Goal: Transaction & Acquisition: Purchase product/service

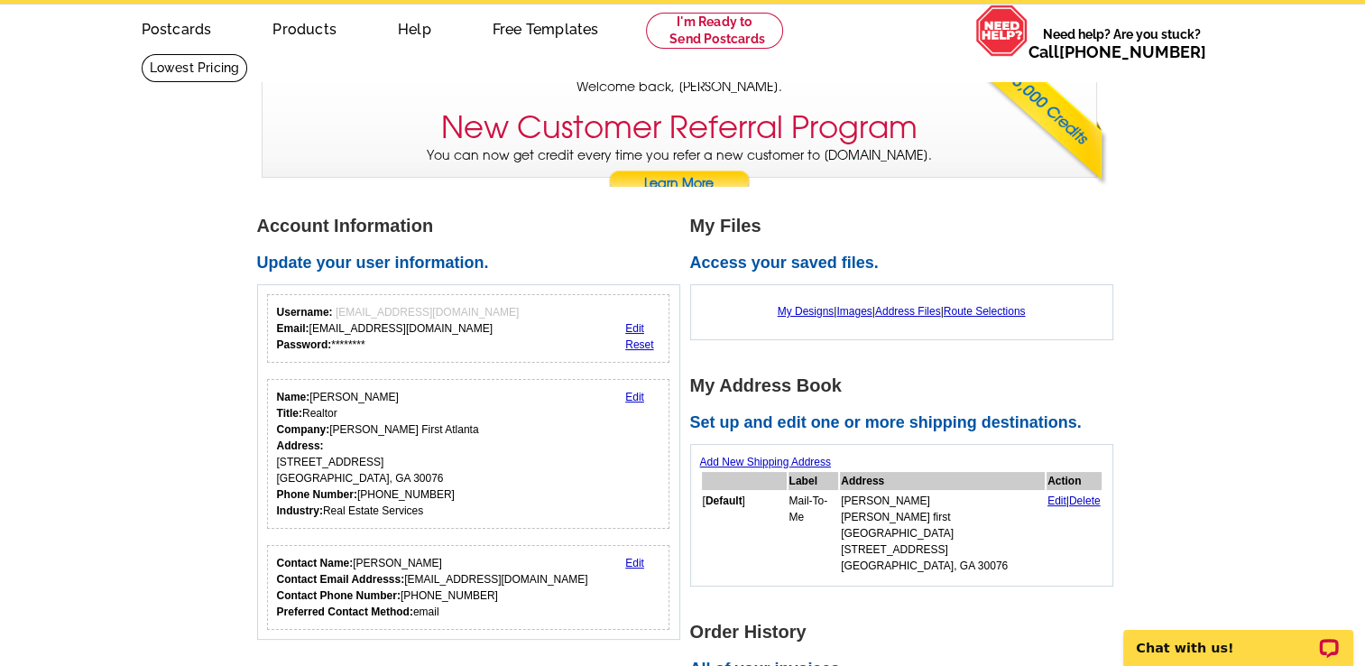
scroll to position [191, 0]
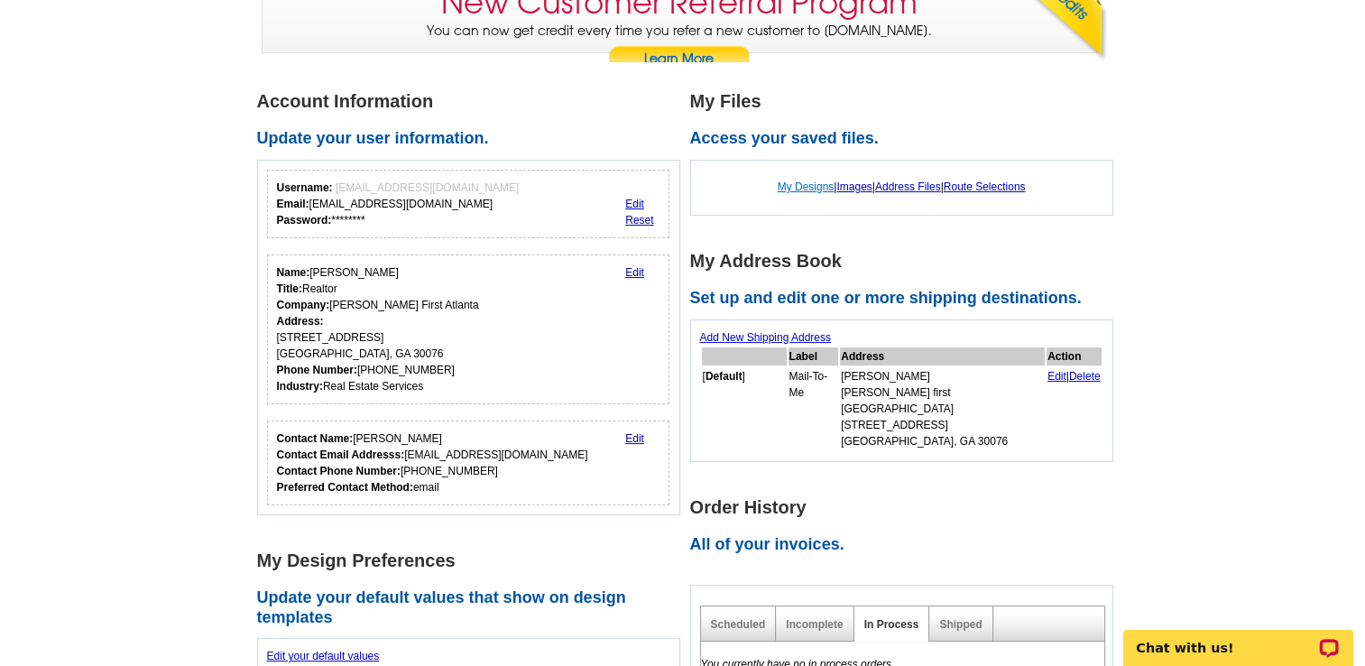
click at [797, 186] on link "My Designs" at bounding box center [806, 186] width 57 height 13
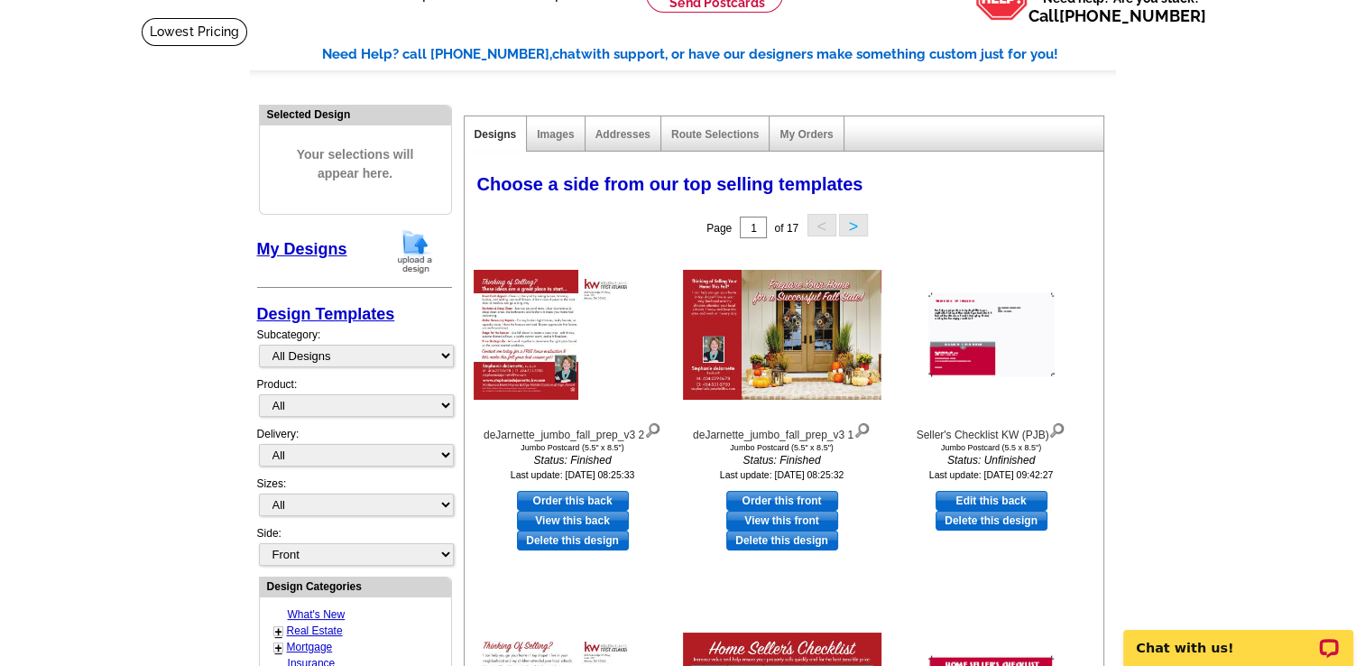
scroll to position [104, 0]
drag, startPoint x: 765, startPoint y: 494, endPoint x: 752, endPoint y: 496, distance: 12.8
click at [752, 496] on link "Order this front" at bounding box center [782, 500] width 112 height 20
select select "2"
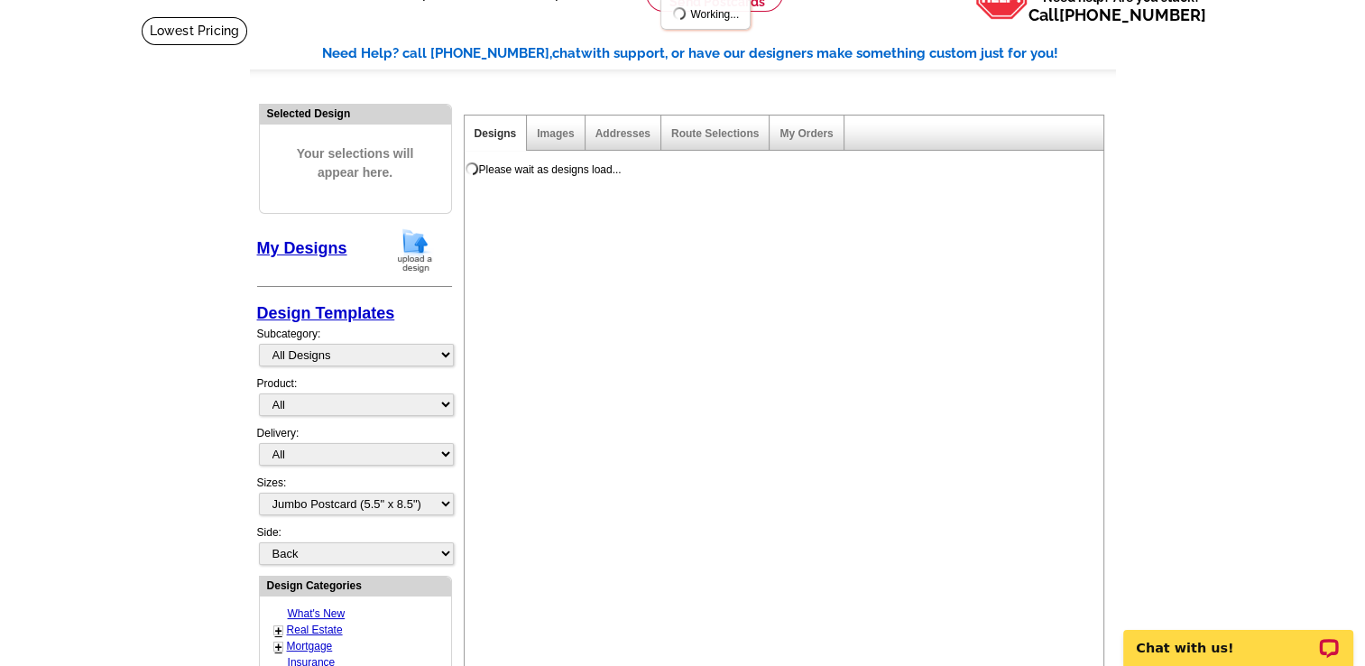
scroll to position [0, 0]
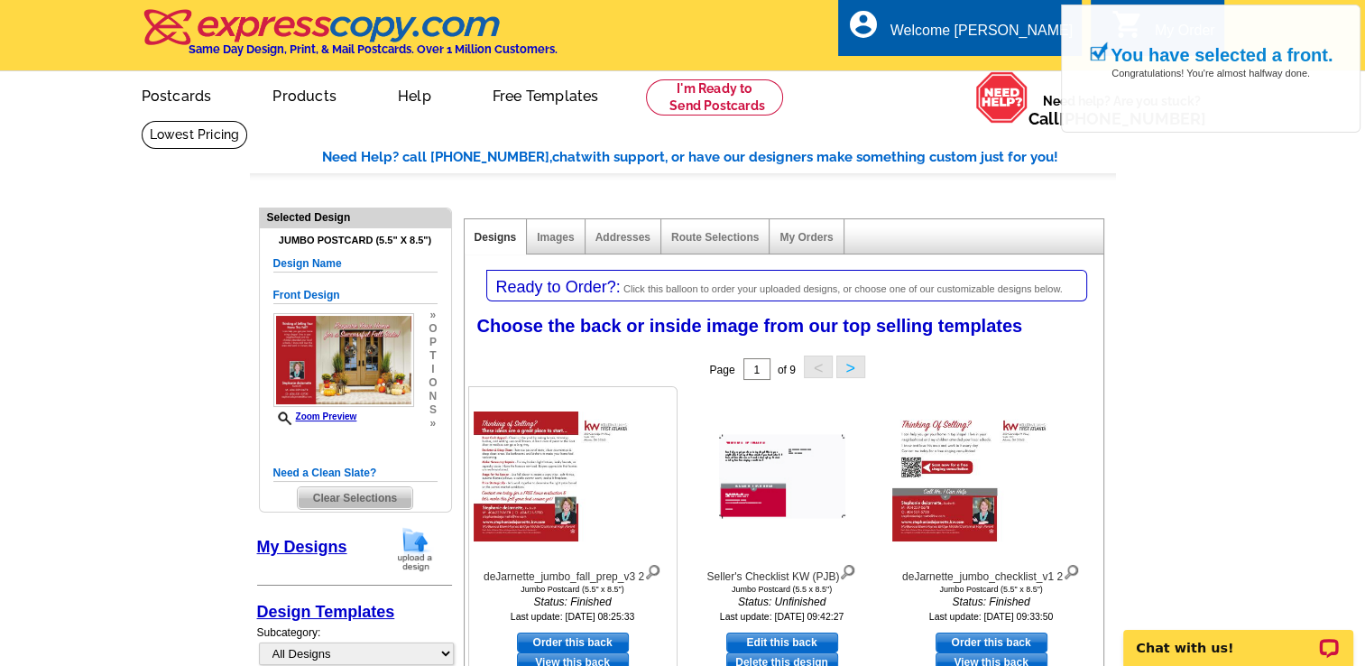
click at [520, 458] on img at bounding box center [573, 476] width 198 height 130
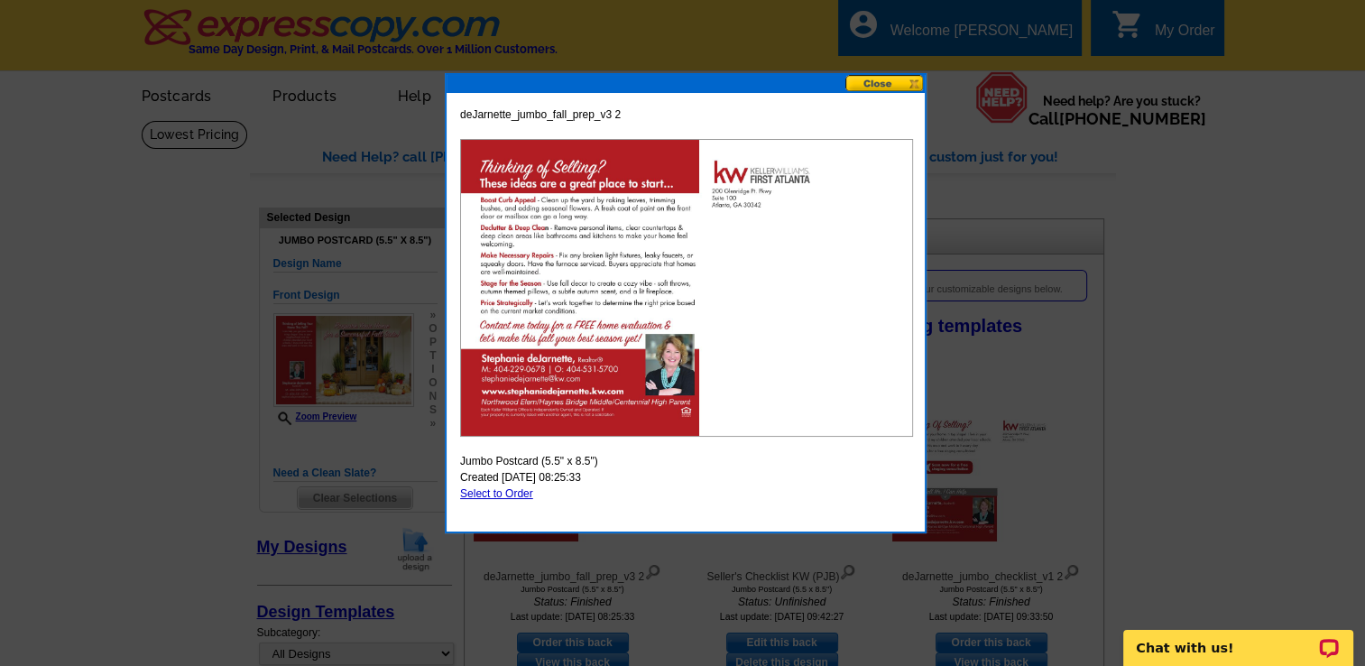
drag, startPoint x: 866, startPoint y: 81, endPoint x: 856, endPoint y: 82, distance: 10.0
click at [856, 82] on button at bounding box center [884, 83] width 79 height 17
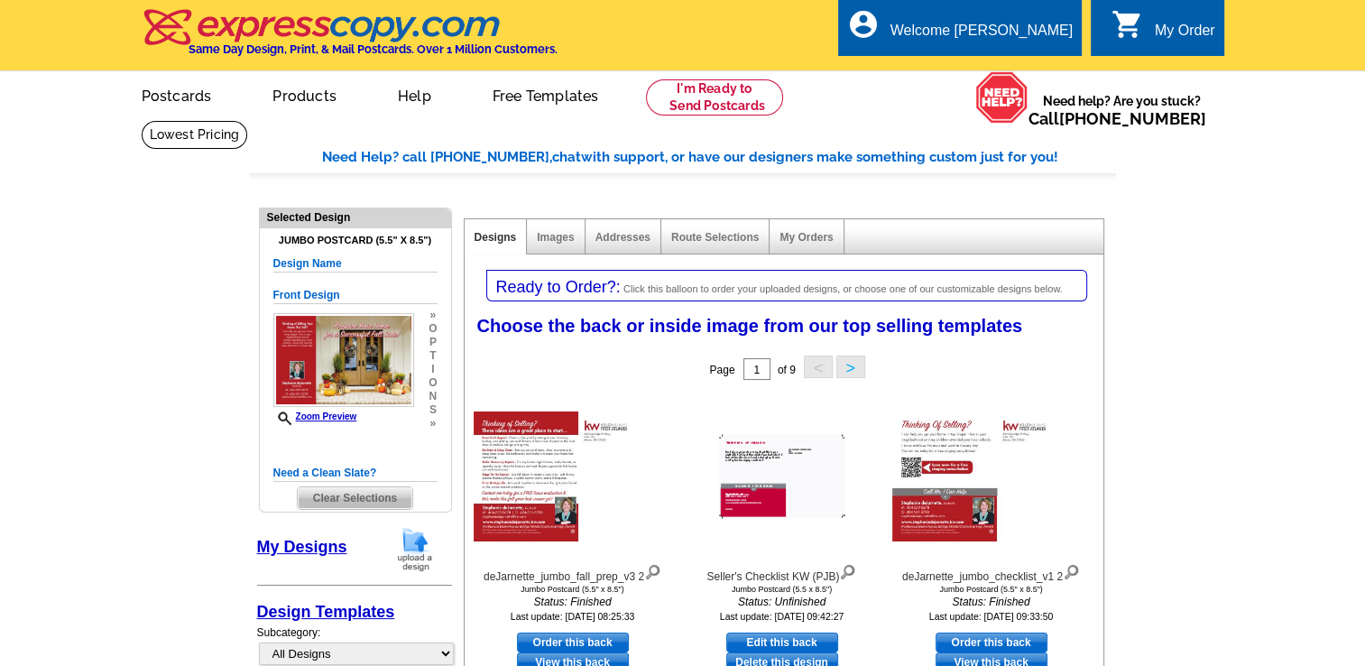
drag, startPoint x: 567, startPoint y: 640, endPoint x: 554, endPoint y: 643, distance: 13.8
click at [554, 643] on link "Order this back" at bounding box center [573, 642] width 112 height 20
select select "front"
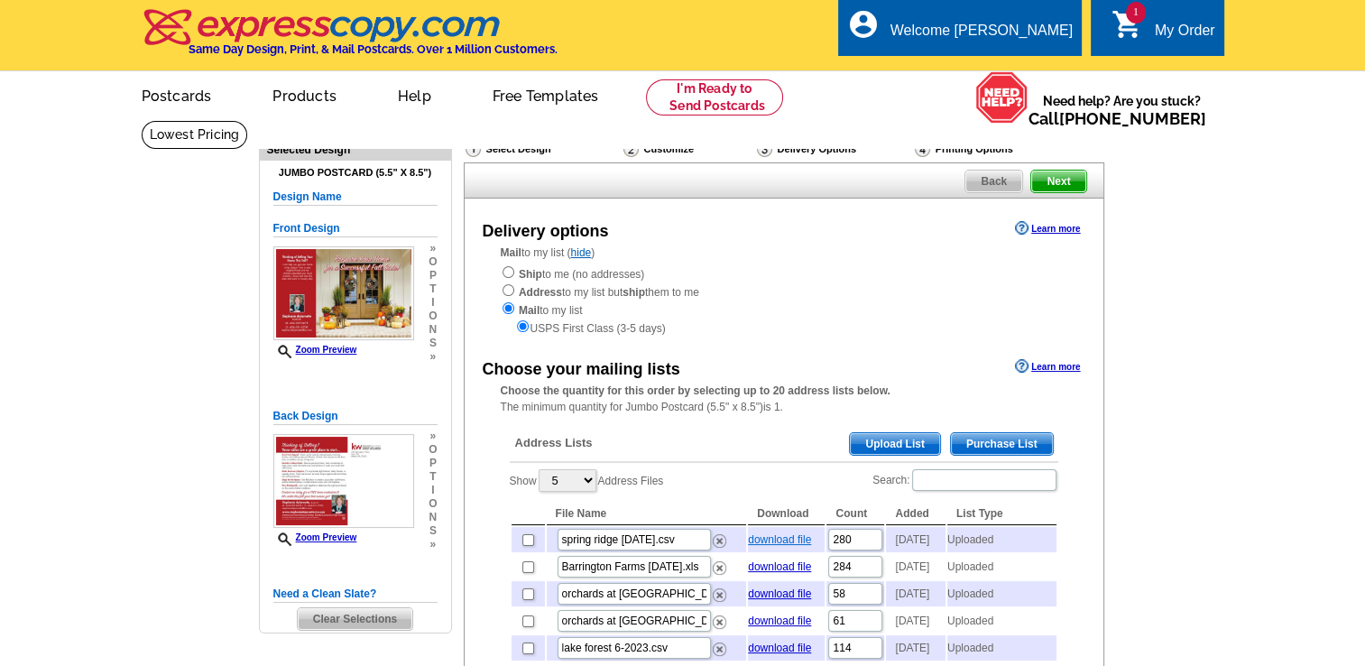
drag, startPoint x: 769, startPoint y: 544, endPoint x: 754, endPoint y: 538, distance: 15.8
click at [754, 538] on link "download file" at bounding box center [779, 539] width 63 height 13
click at [796, 35] on div "local_phone Same Day Design, Print, & Mail Postcards. Over 1 Million Customers.…" at bounding box center [683, 37] width 1082 height 68
click at [525, 542] on input "checkbox" at bounding box center [528, 540] width 12 height 12
checkbox input "true"
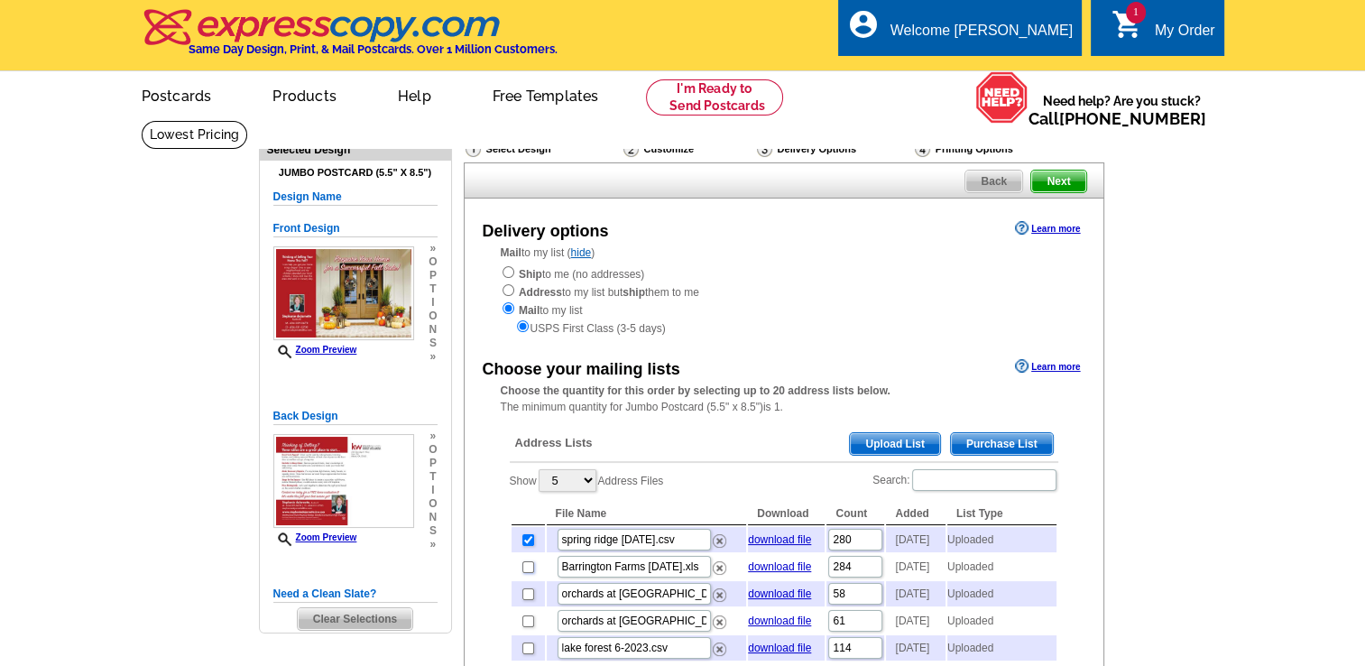
click at [527, 573] on input "checkbox" at bounding box center [528, 567] width 12 height 12
checkbox input "true"
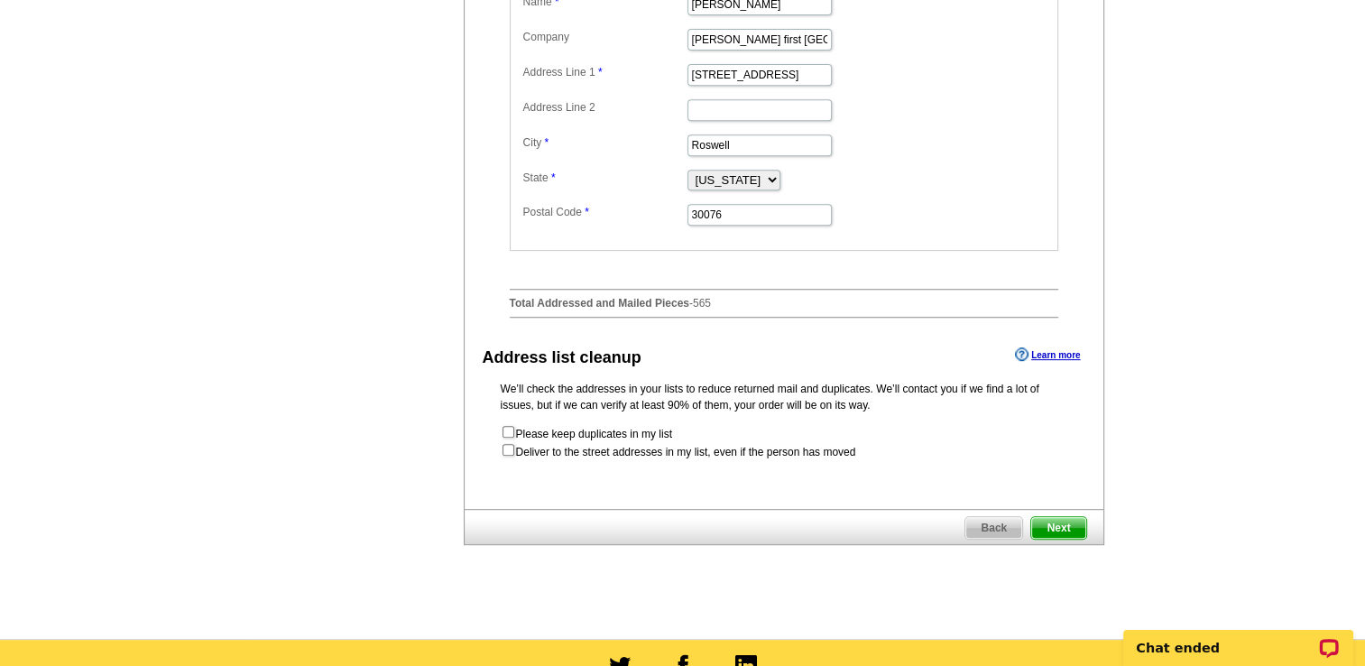
scroll to position [775, 0]
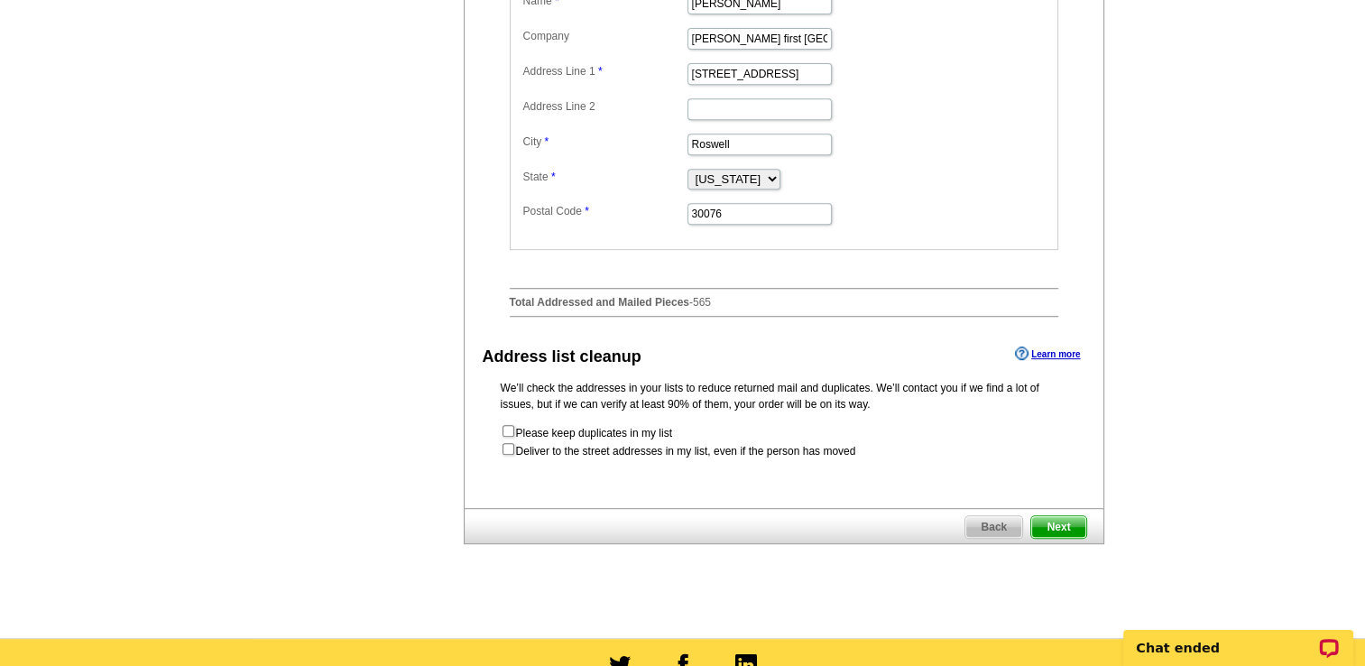
click at [1057, 538] on span "Next" at bounding box center [1058, 527] width 54 height 22
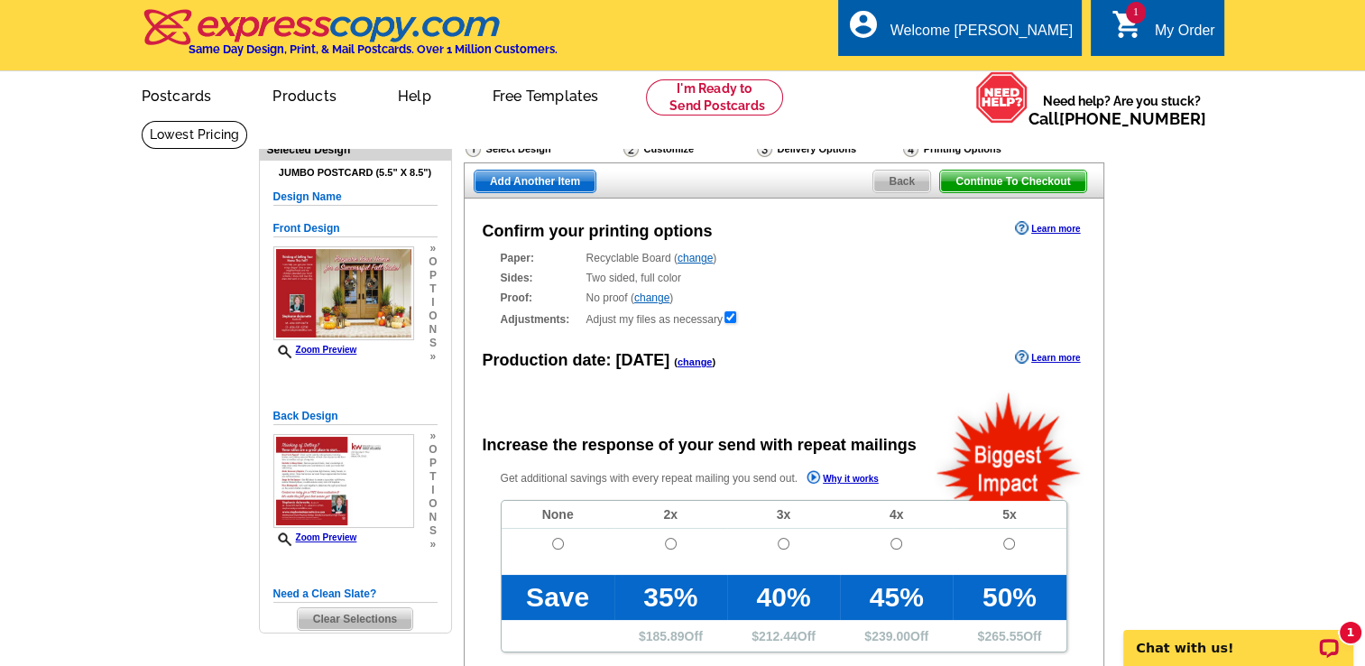
radio input "false"
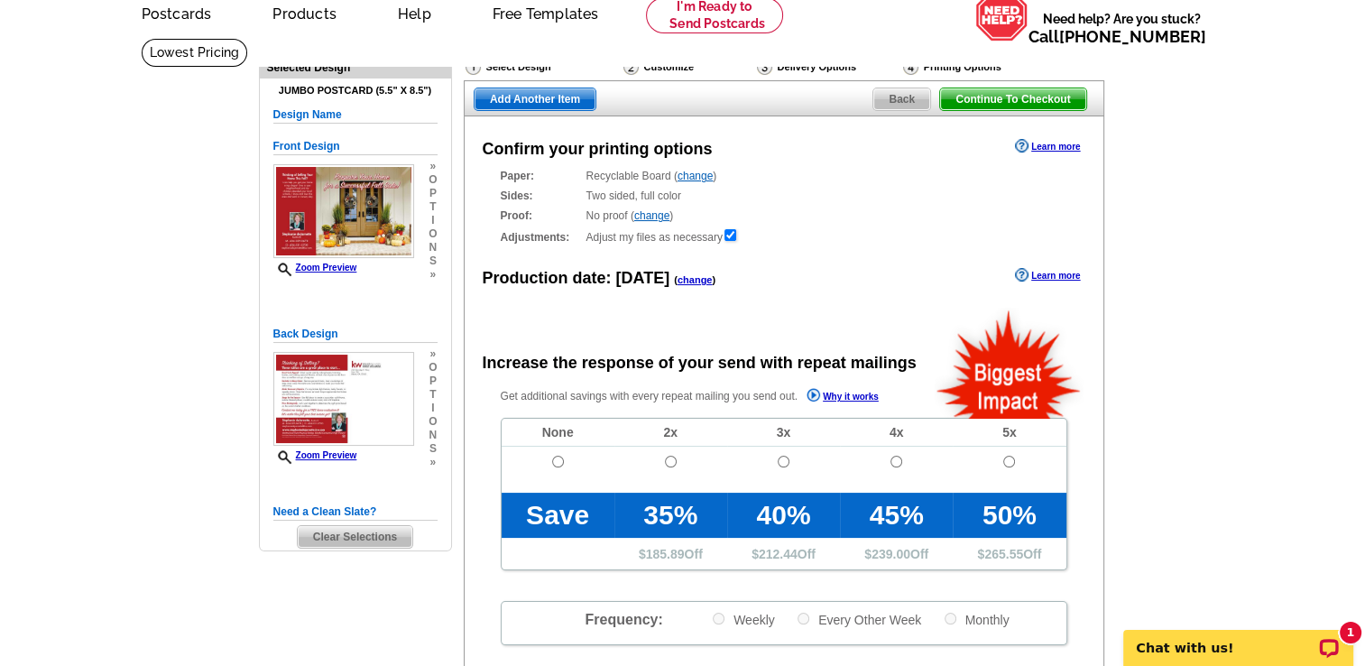
scroll to position [83, 0]
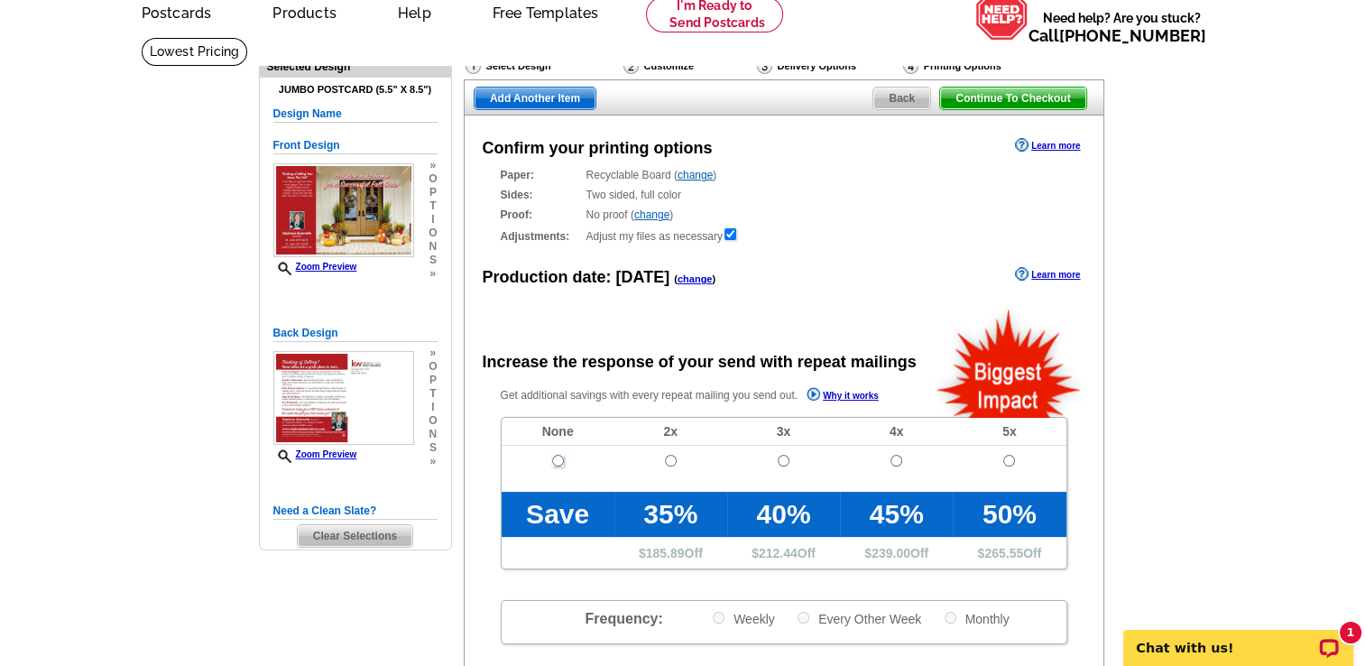
click at [558, 459] on input "radio" at bounding box center [558, 461] width 12 height 12
radio input "true"
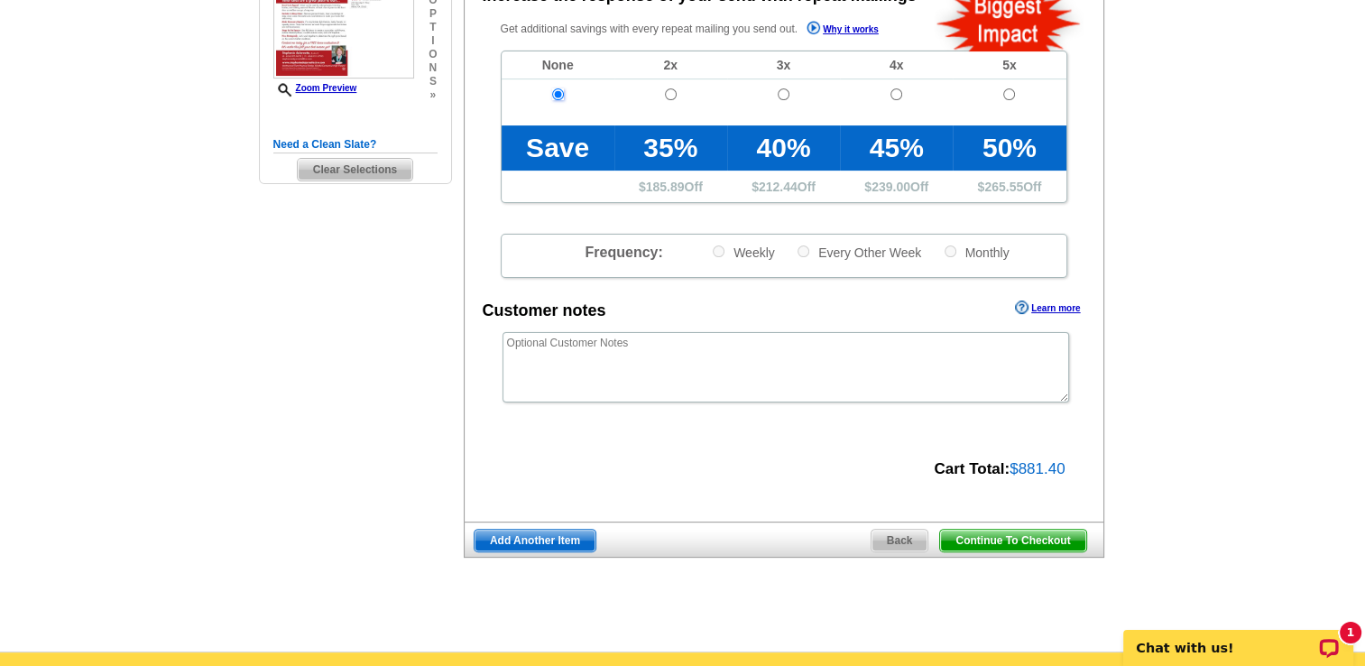
scroll to position [450, 0]
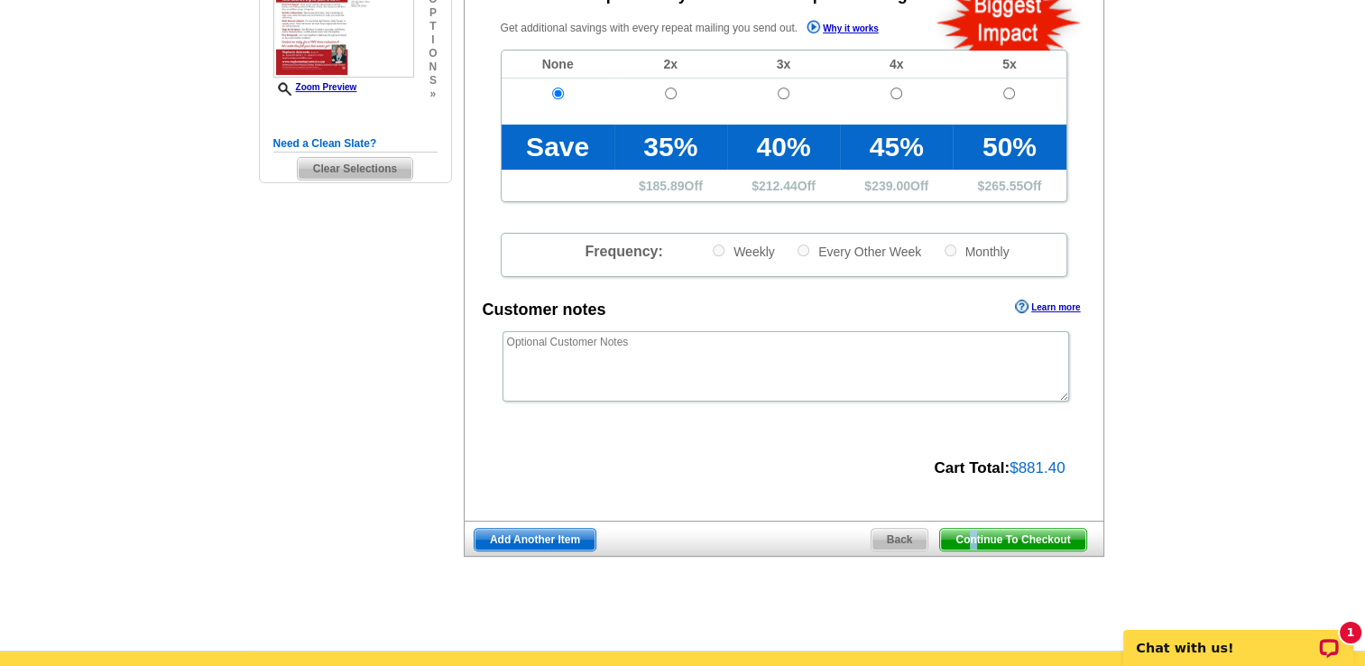
drag, startPoint x: 1005, startPoint y: 537, endPoint x: 995, endPoint y: 539, distance: 10.3
click at [974, 539] on span "Continue To Checkout" at bounding box center [1012, 540] width 145 height 22
click at [995, 539] on span "Continue To Checkout" at bounding box center [1012, 540] width 145 height 22
drag, startPoint x: 990, startPoint y: 542, endPoint x: 971, endPoint y: 537, distance: 18.8
click at [971, 537] on span "Continue To Checkout" at bounding box center [1012, 540] width 145 height 22
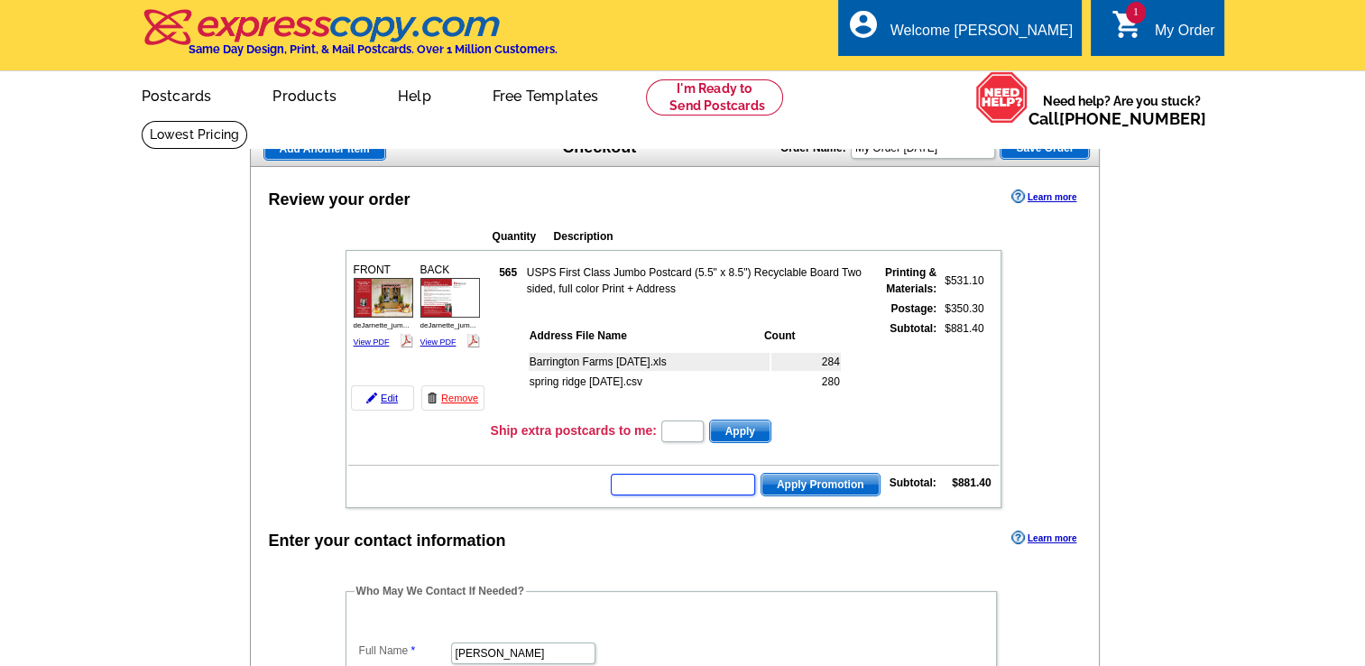
click at [674, 482] on input "text" at bounding box center [683, 485] width 144 height 22
type input "Hurry40"
click at [805, 479] on span "Apply Promotion" at bounding box center [820, 485] width 118 height 22
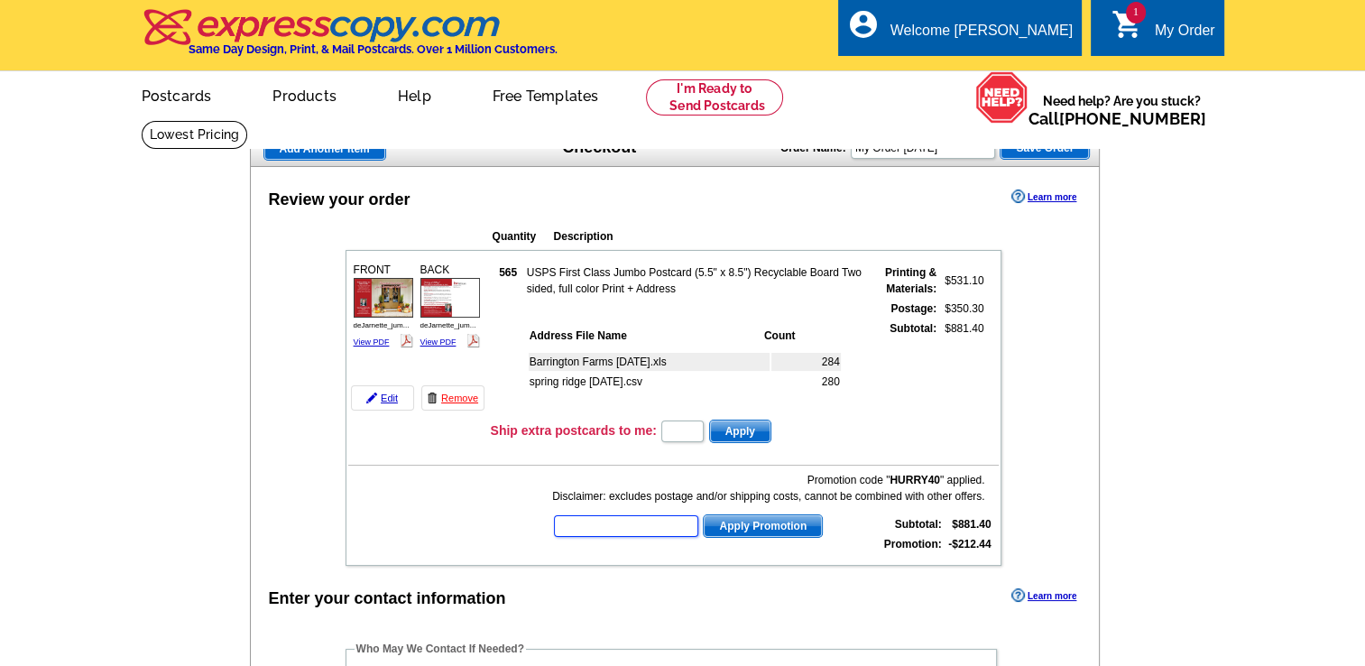
click at [613, 525] on input "text" at bounding box center [626, 526] width 144 height 22
type input "chat20"
click at [742, 521] on span "Apply Promotion" at bounding box center [763, 526] width 118 height 22
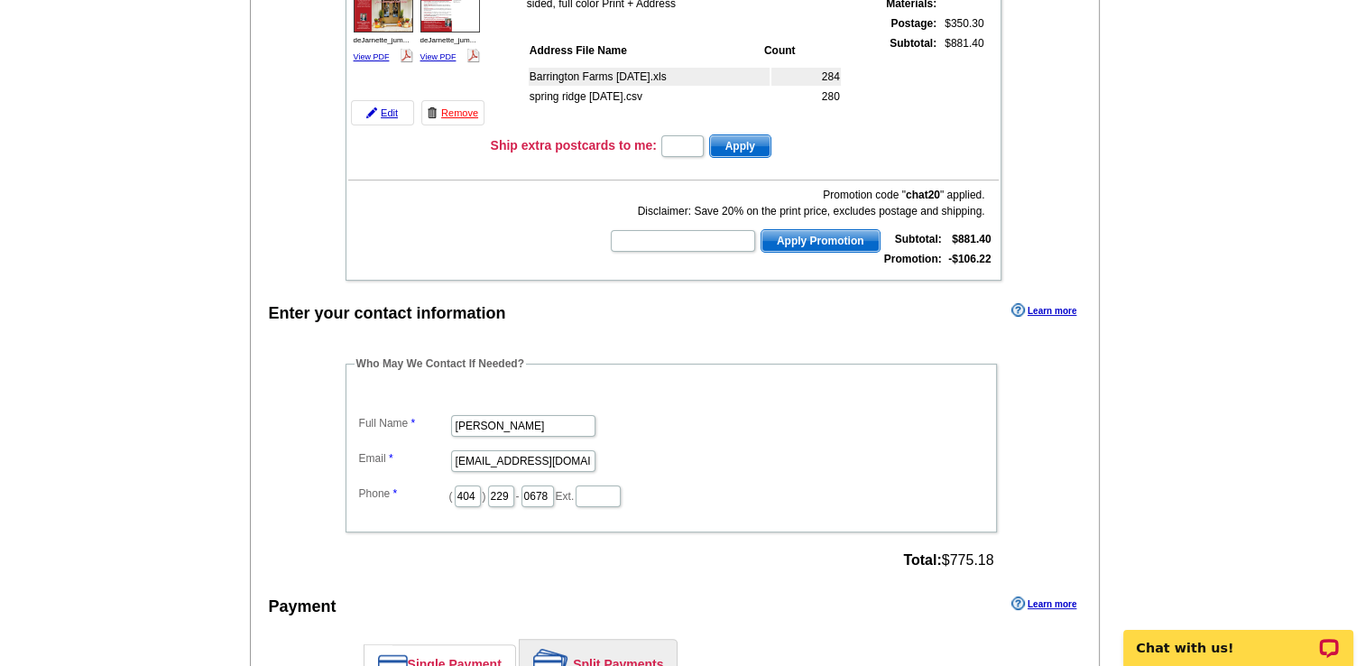
scroll to position [281, 0]
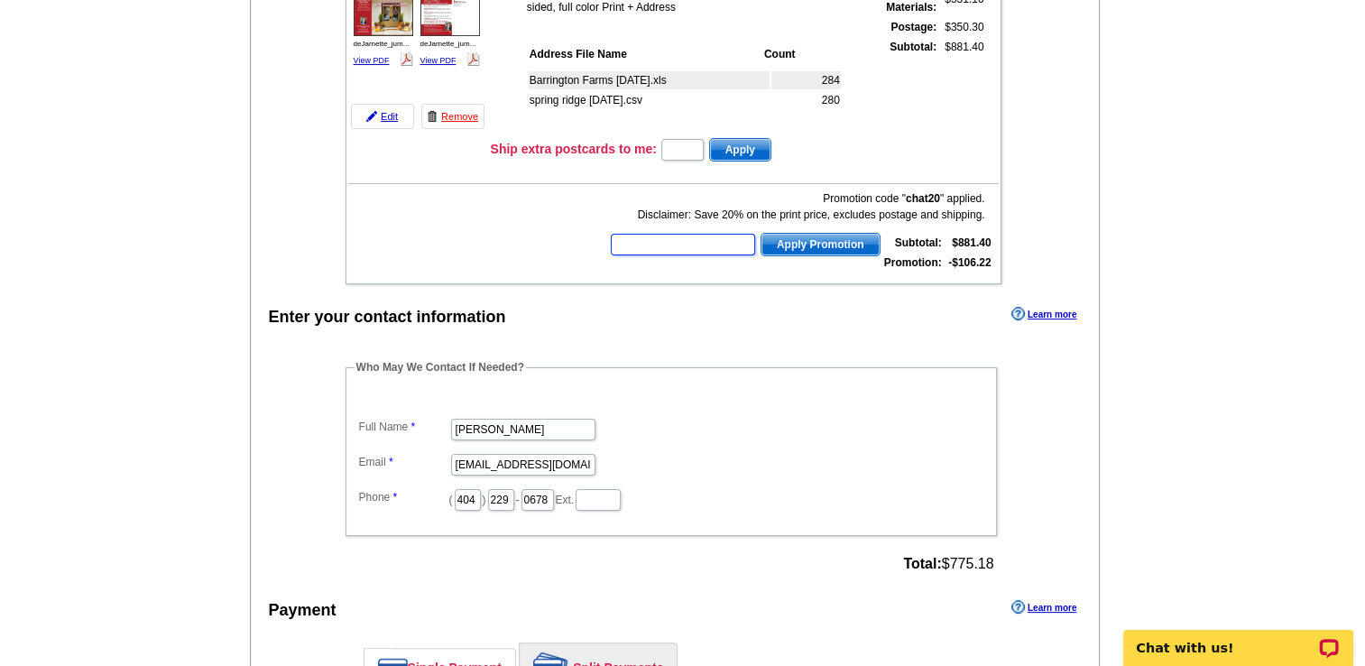
click at [642, 235] on input "text" at bounding box center [683, 245] width 144 height 22
type input "Hurry40"
click at [828, 238] on span "Apply Promotion" at bounding box center [820, 245] width 118 height 22
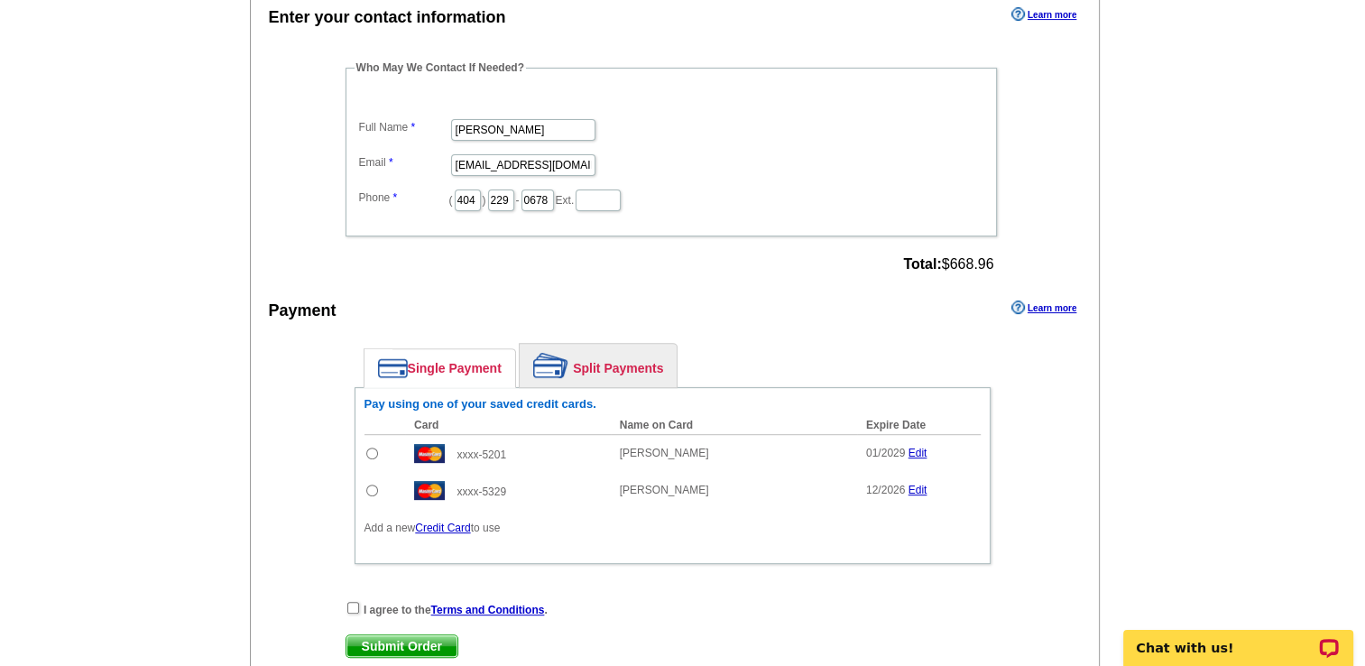
scroll to position [583, 0]
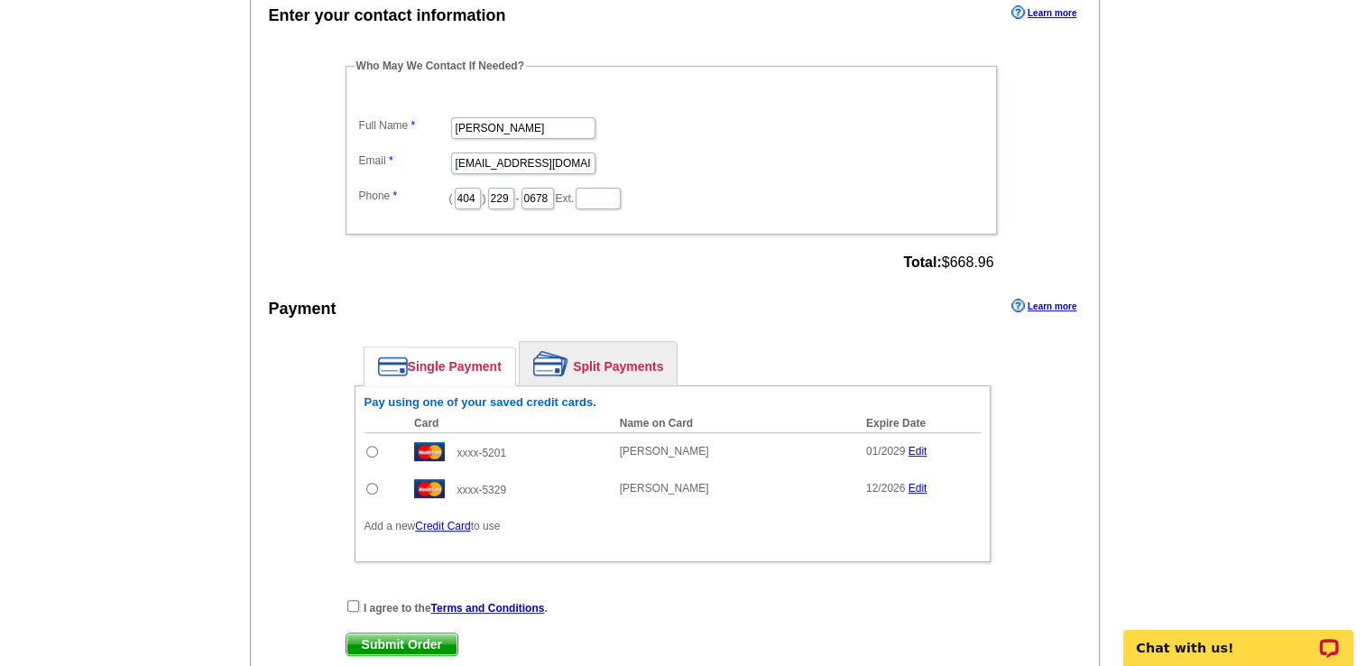
drag, startPoint x: 368, startPoint y: 442, endPoint x: 611, endPoint y: 584, distance: 280.9
click at [611, 584] on div "Enter your contact information Learn more Who May We Contact If Needed? Full Na…" at bounding box center [675, 353] width 849 height 705
click at [370, 446] on input "radio" at bounding box center [372, 452] width 12 height 12
radio input "true"
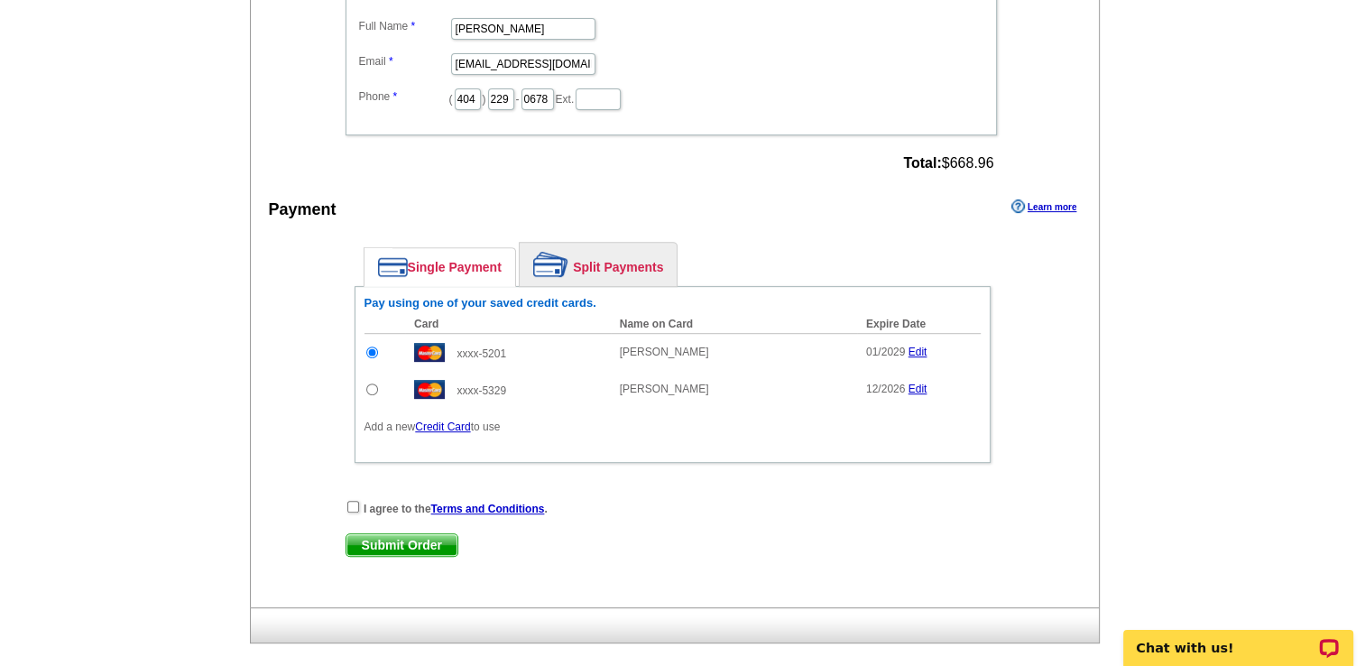
scroll to position [695, 0]
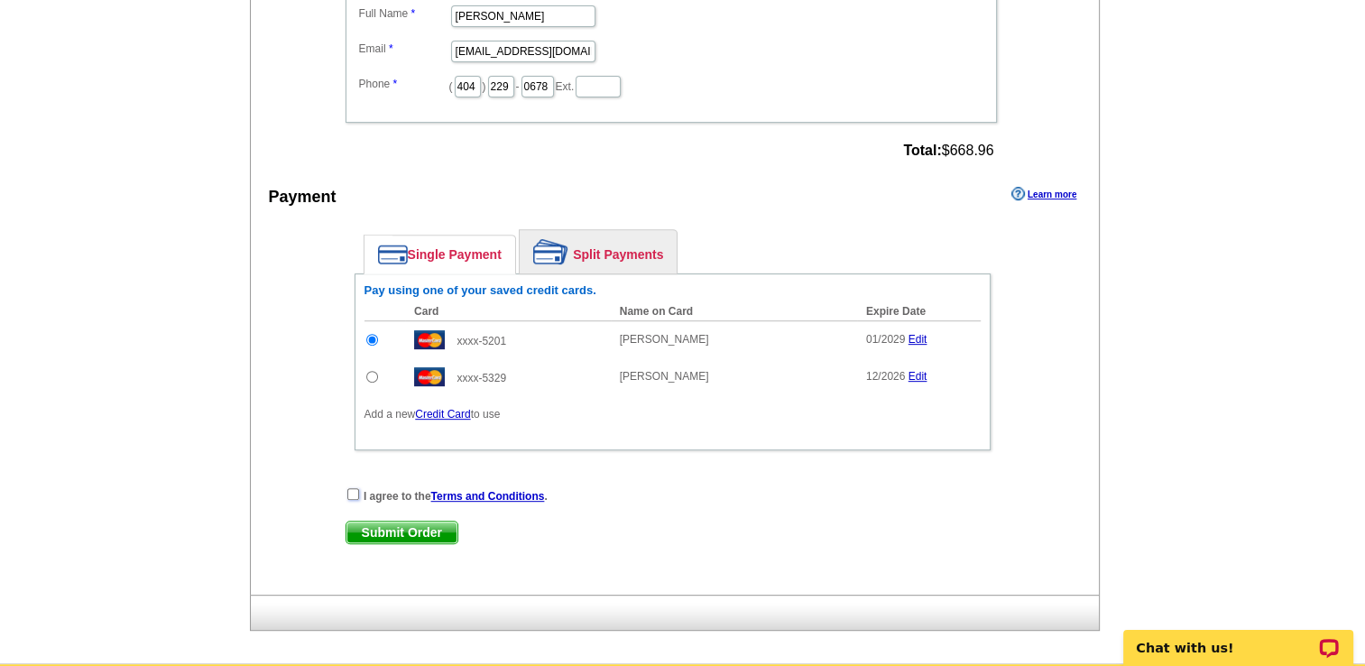
click at [350, 488] on input "checkbox" at bounding box center [353, 494] width 12 height 12
checkbox input "true"
click at [391, 521] on span "Submit Order" at bounding box center [401, 532] width 111 height 22
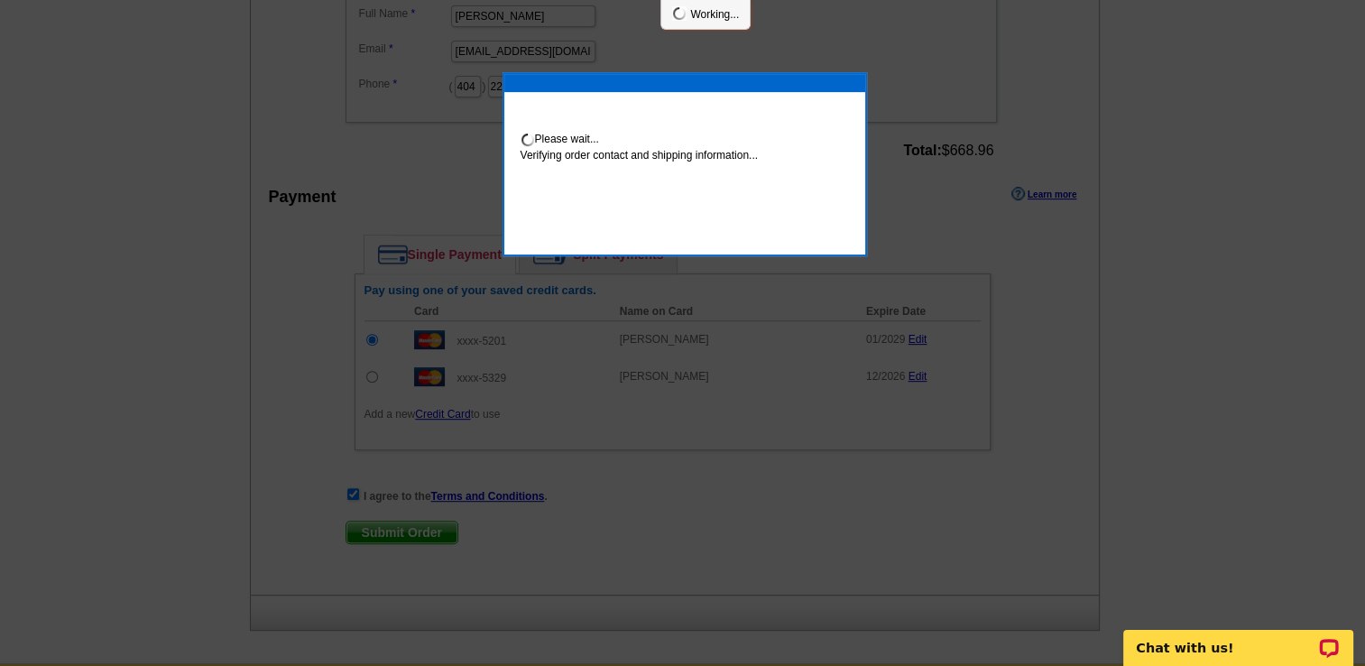
scroll to position [687, 0]
